Goal: Navigation & Orientation: Understand site structure

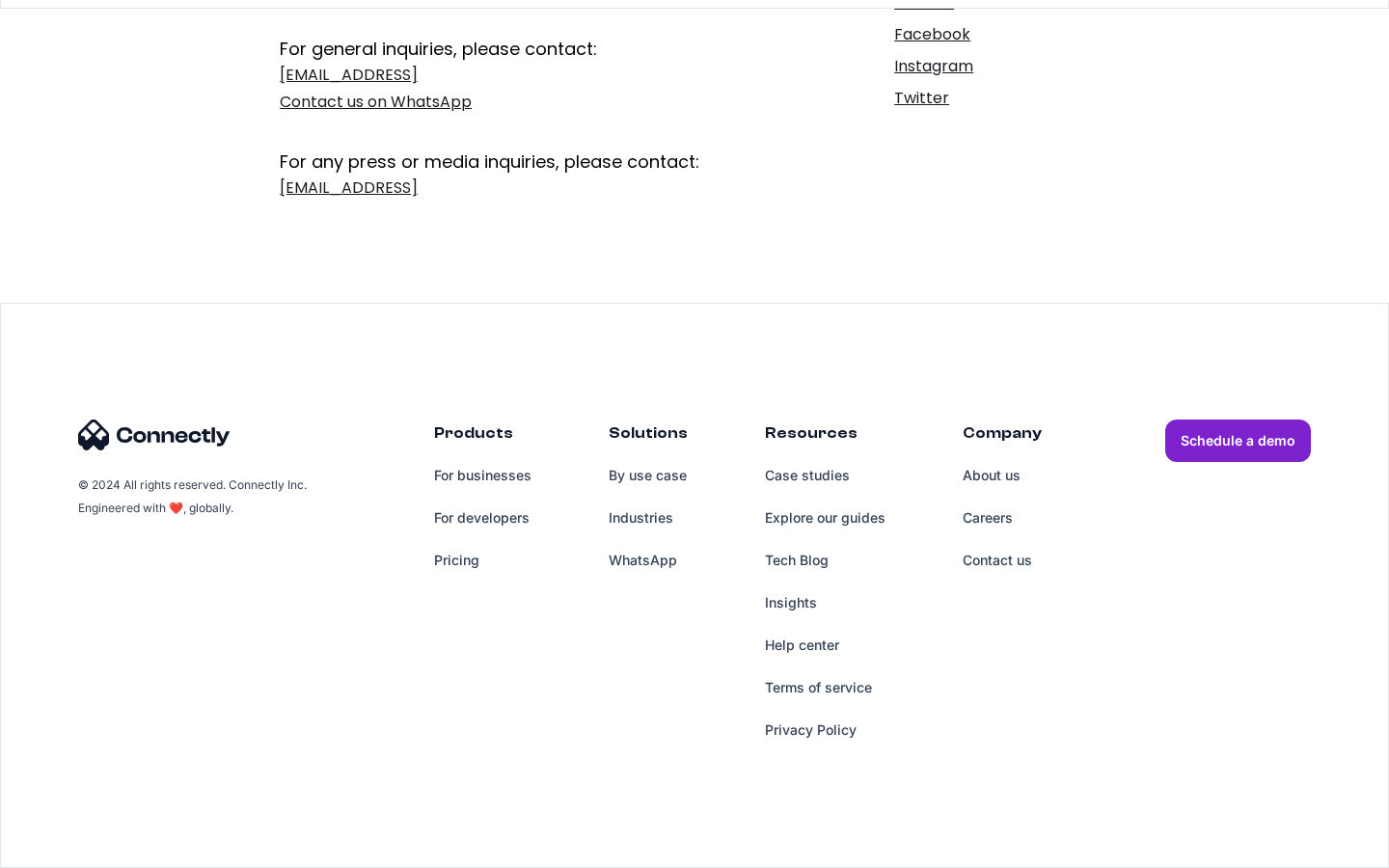
scroll to position [315, 0]
